Goal: Find specific page/section: Find specific page/section

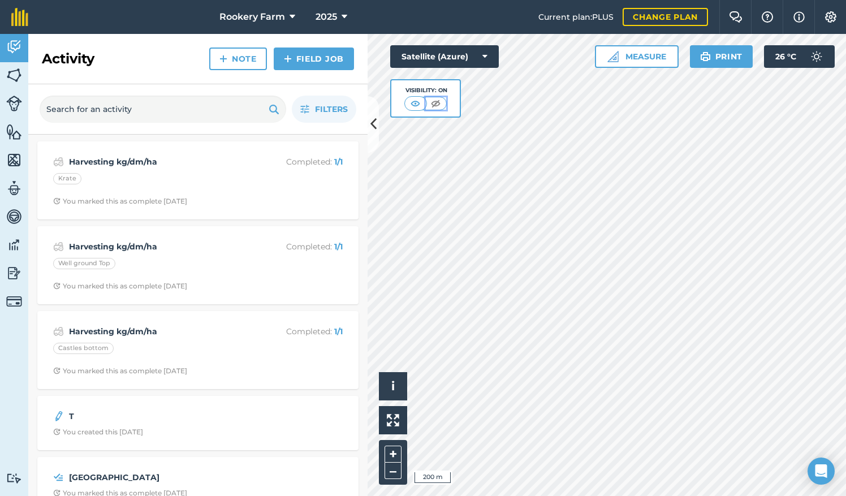
click at [440, 102] on img at bounding box center [436, 103] width 14 height 11
click at [412, 102] on img at bounding box center [416, 103] width 14 height 11
click at [441, 102] on img at bounding box center [436, 103] width 14 height 11
click at [10, 79] on img at bounding box center [14, 75] width 16 height 17
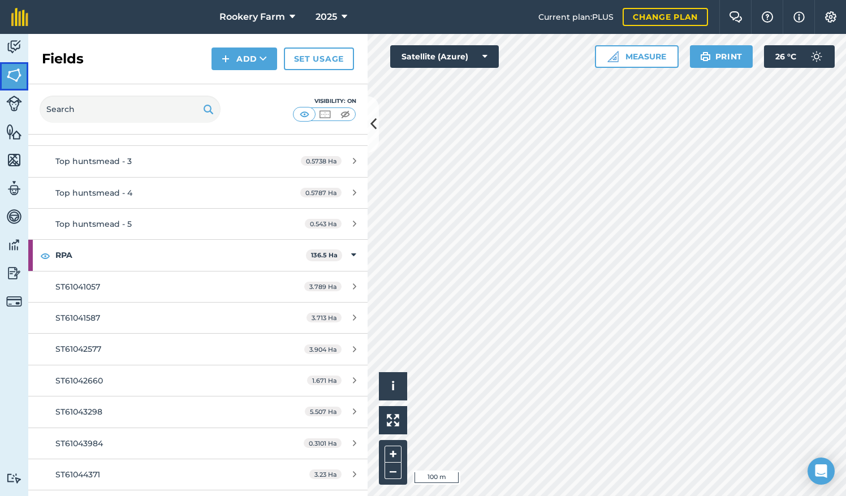
scroll to position [8288, 0]
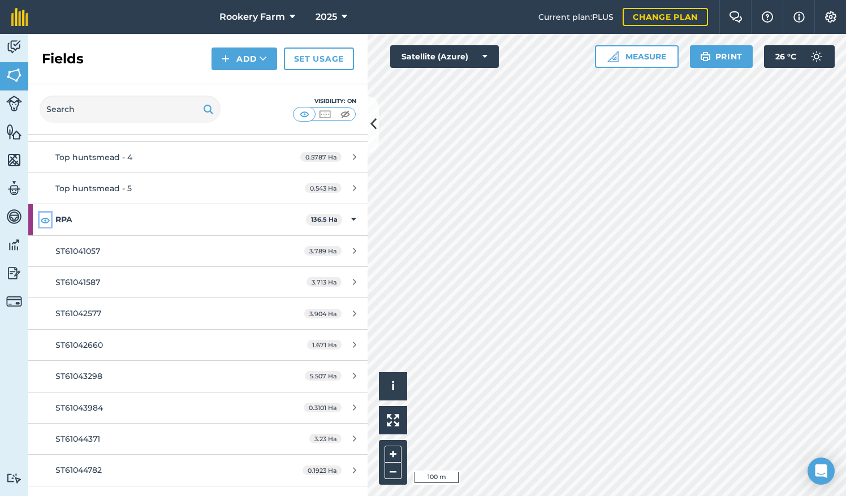
click at [42, 213] on img at bounding box center [45, 220] width 10 height 14
